Goal: Entertainment & Leisure: Consume media (video, audio)

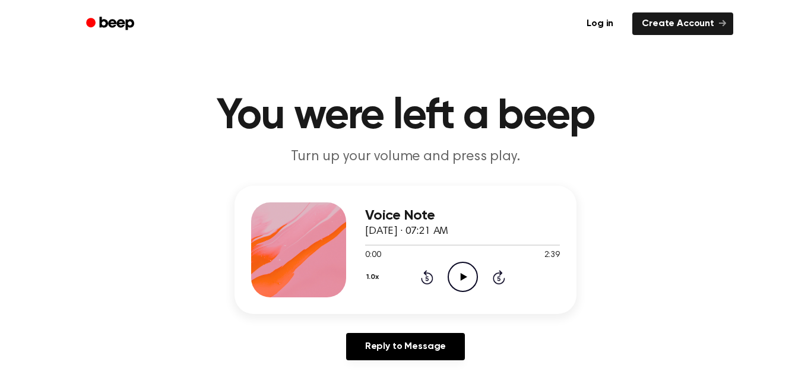
click at [472, 278] on icon "Play Audio" at bounding box center [463, 277] width 30 height 30
click at [456, 273] on icon "Pause Audio" at bounding box center [463, 277] width 30 height 30
click at [463, 281] on icon "Play Audio" at bounding box center [463, 277] width 30 height 30
click at [457, 276] on icon "Pause Audio" at bounding box center [463, 277] width 30 height 30
click at [466, 282] on icon "Play Audio" at bounding box center [463, 277] width 30 height 30
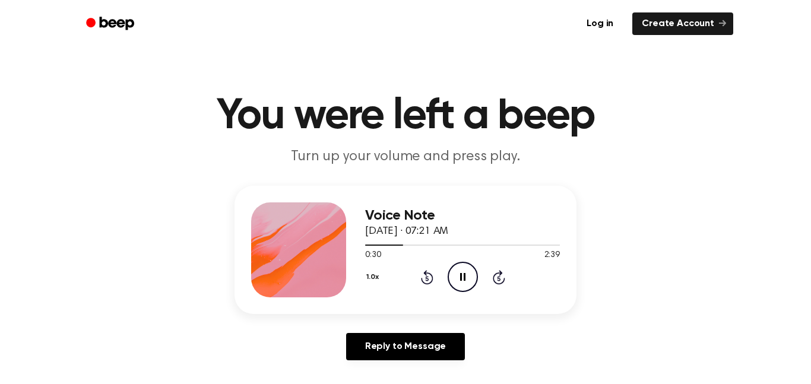
click at [493, 282] on icon "Skip 5 seconds" at bounding box center [498, 277] width 13 height 15
click at [427, 278] on icon "Rewind 5 seconds" at bounding box center [427, 277] width 13 height 15
click at [365, 272] on button "1.0x" at bounding box center [374, 277] width 18 height 20
click at [397, 323] on div "0.8x" at bounding box center [388, 327] width 46 height 22
click at [374, 276] on button "0.8x" at bounding box center [375, 277] width 20 height 20
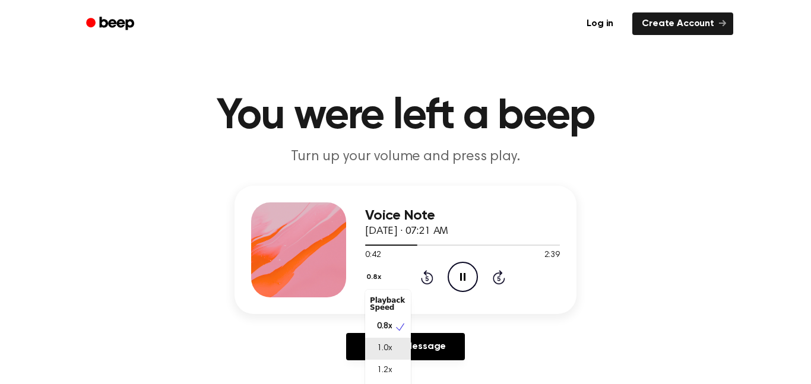
click at [385, 345] on span "1.0x" at bounding box center [384, 349] width 15 height 12
click at [466, 279] on icon "Pause Audio" at bounding box center [463, 277] width 30 height 30
click at [462, 280] on icon at bounding box center [463, 277] width 7 height 8
click at [469, 283] on icon "Pause Audio" at bounding box center [463, 277] width 30 height 30
